Goal: Check status

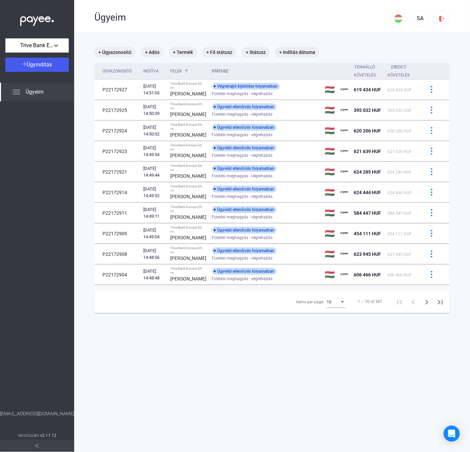
click at [176, 70] on div "Felek" at bounding box center [177, 71] width 12 height 8
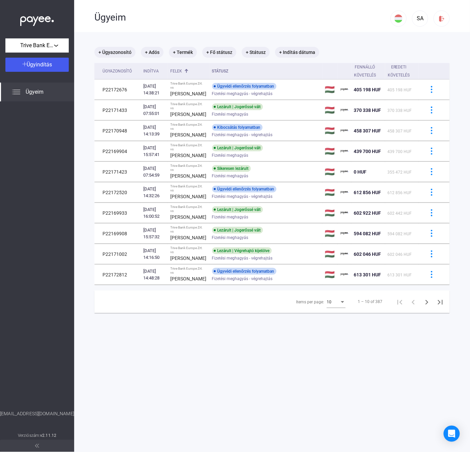
click at [341, 303] on div "Items per page:" at bounding box center [342, 302] width 3 height 2
click at [321, 370] on span "25" at bounding box center [329, 368] width 19 height 8
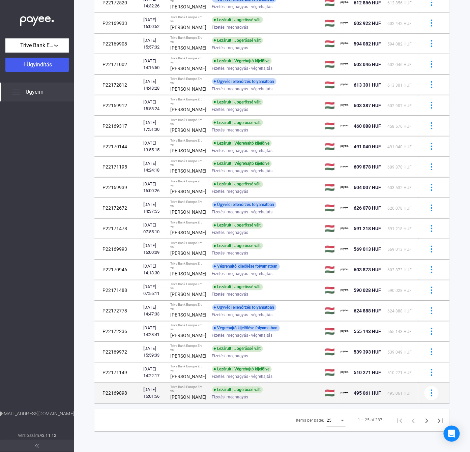
scroll to position [328, 0]
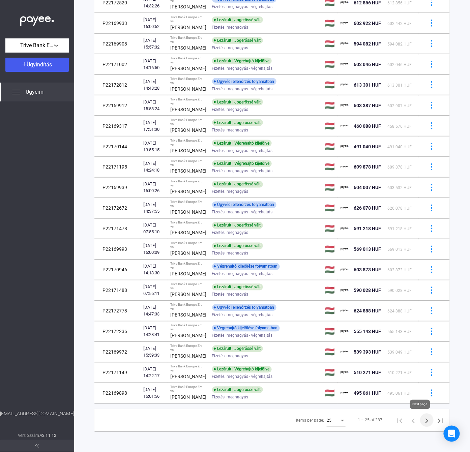
click at [422, 420] on icon "Next page" at bounding box center [426, 420] width 9 height 9
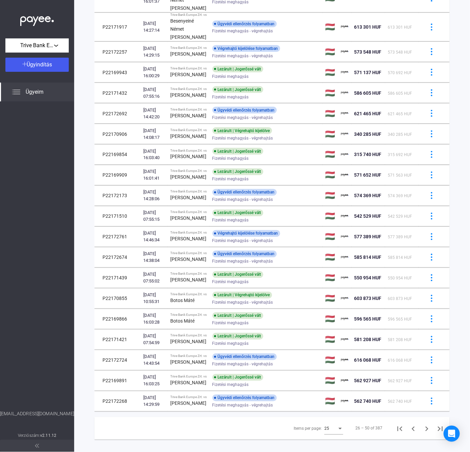
scroll to position [289, 0]
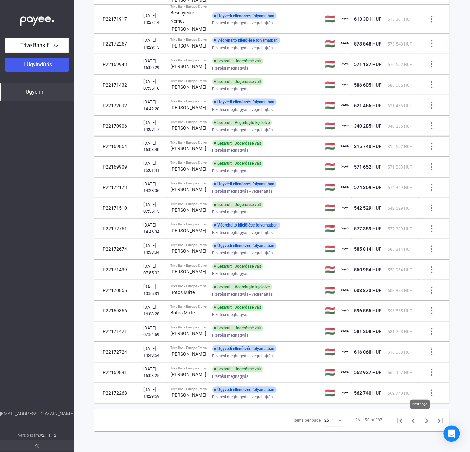
click at [425, 423] on icon "Next page" at bounding box center [426, 421] width 3 height 5
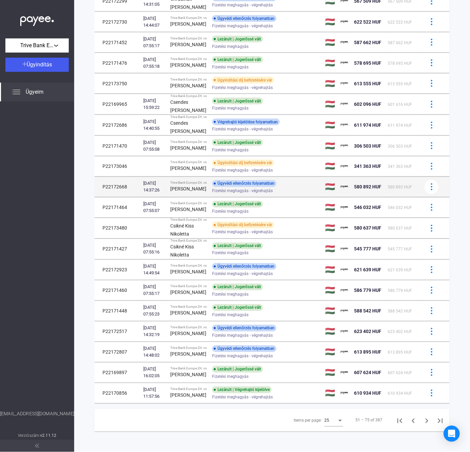
scroll to position [328, 0]
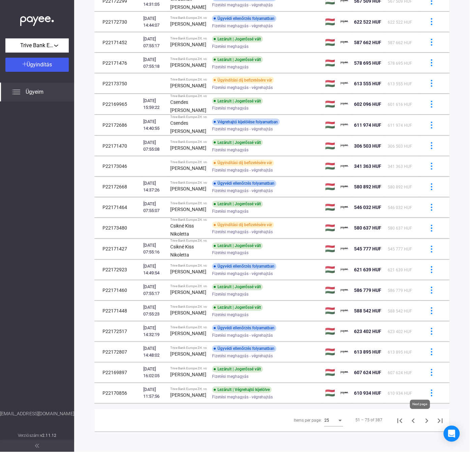
click at [425, 421] on icon "Next page" at bounding box center [426, 421] width 3 height 5
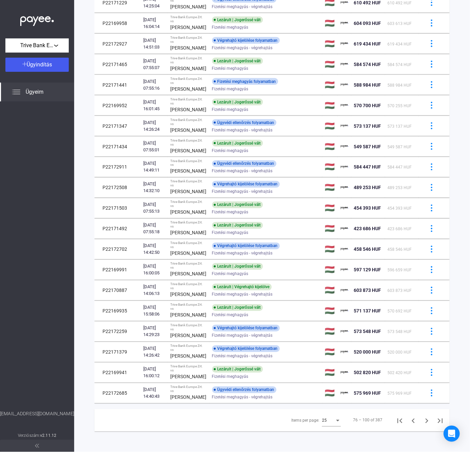
scroll to position [330, 0]
click at [422, 423] on icon "Next page" at bounding box center [426, 420] width 9 height 9
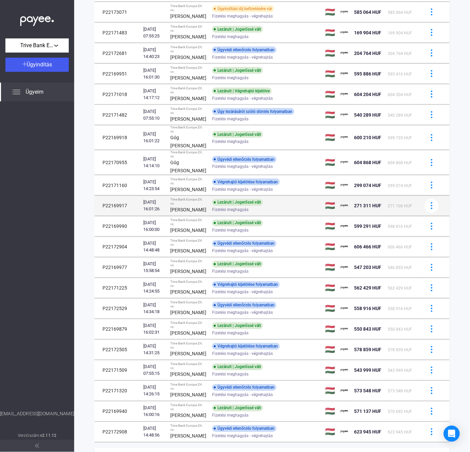
scroll to position [166, 0]
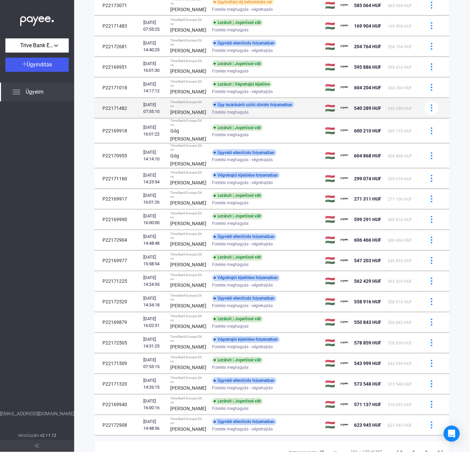
click at [274, 115] on div "Fizetési meghagyás" at bounding box center [266, 112] width 108 height 5
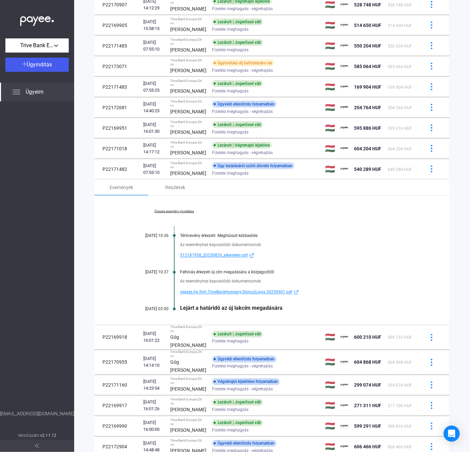
scroll to position [32, 0]
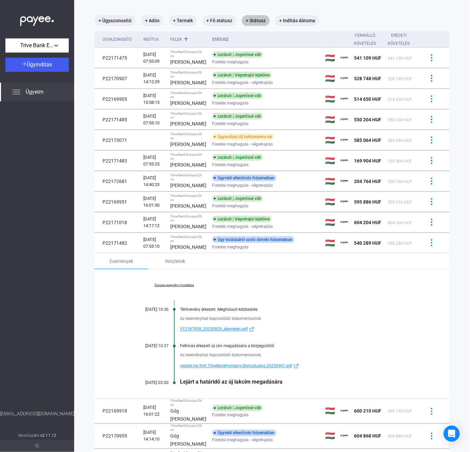
click at [259, 16] on mat-chip "+ Státusz" at bounding box center [256, 20] width 28 height 11
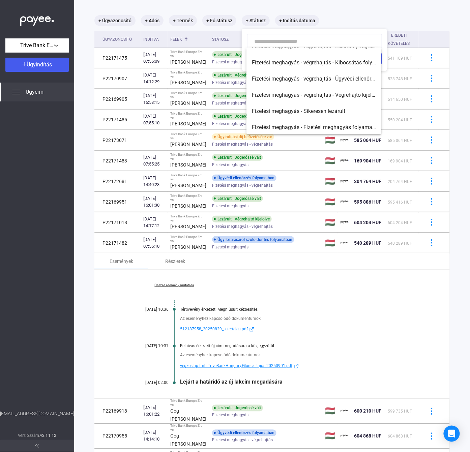
scroll to position [90, 0]
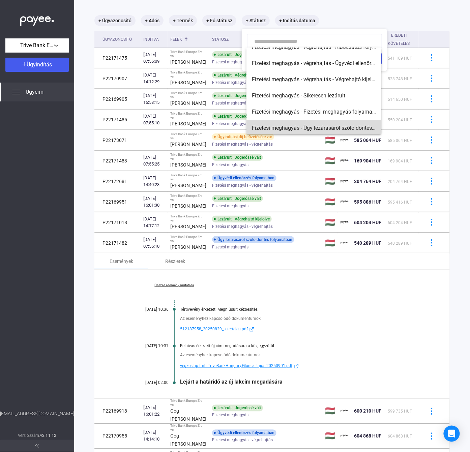
click at [335, 126] on span "Fizetési meghagyás - Ügy lezárásáról szóló döntés folyamatban" at bounding box center [314, 128] width 124 height 8
type input "**********"
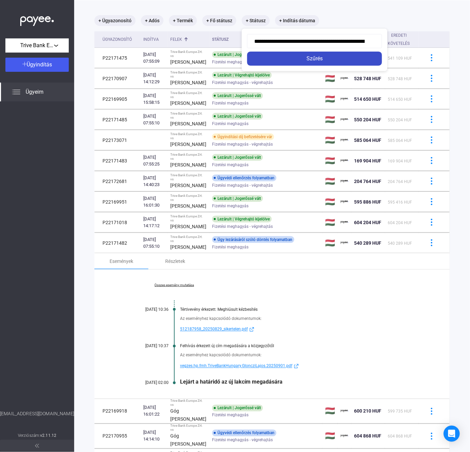
click at [323, 52] on button "Szűrés" at bounding box center [314, 59] width 135 height 14
